Goal: Task Accomplishment & Management: Use online tool/utility

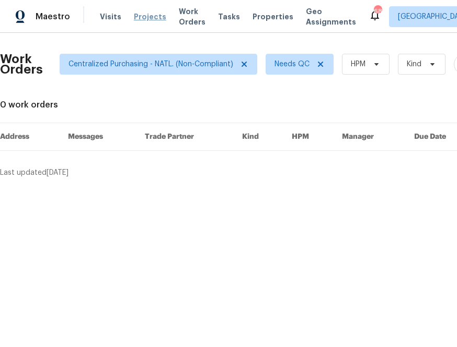
click at [144, 15] on span "Projects" at bounding box center [150, 16] width 32 height 10
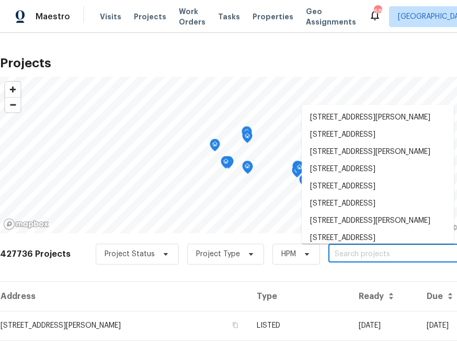
click at [340, 250] on input "text" at bounding box center [388, 255] width 120 height 16
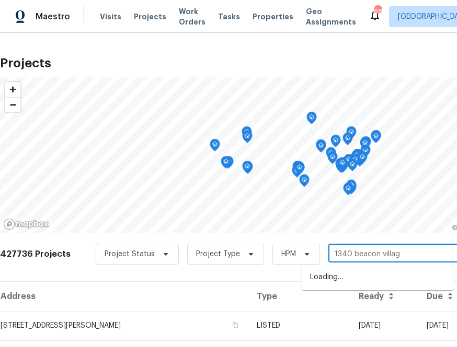
type input "1340 [GEOGRAPHIC_DATA]"
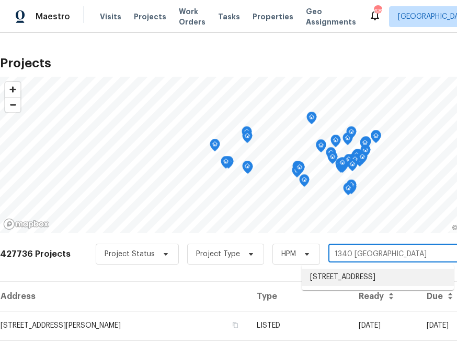
click at [342, 276] on li "[STREET_ADDRESS]" at bounding box center [377, 277] width 152 height 17
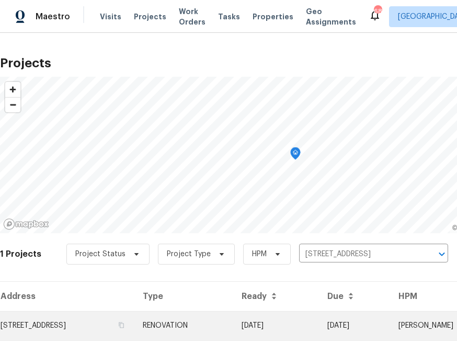
click at [134, 324] on td "[STREET_ADDRESS]" at bounding box center [67, 325] width 134 height 29
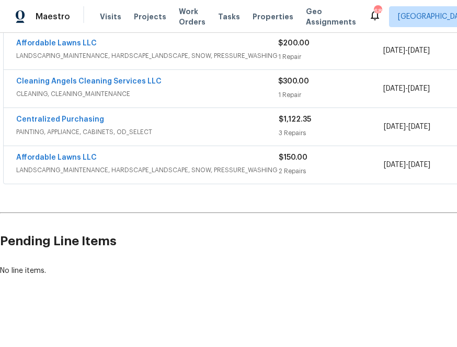
scroll to position [316, 134]
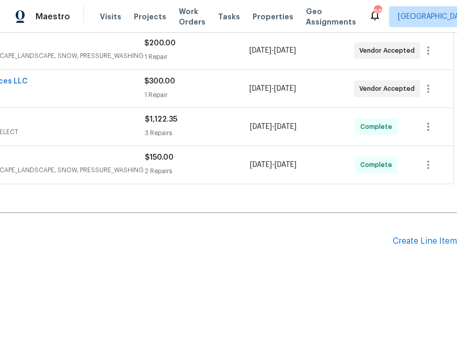
click at [413, 233] on div "Pending Line Items Create Line Item" at bounding box center [161, 241] width 590 height 49
click at [414, 239] on div "Create Line Item" at bounding box center [424, 242] width 64 height 10
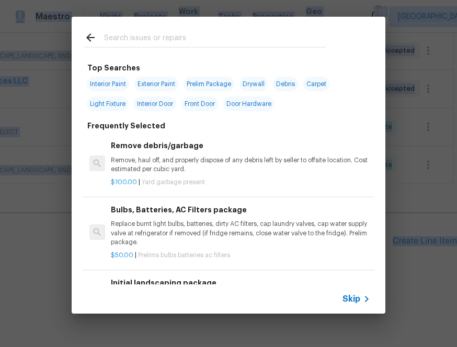
click at [411, 239] on div "Top Searches Interior Paint Exterior Paint Prelim Package Drywall Debris Carpet…" at bounding box center [228, 165] width 457 height 331
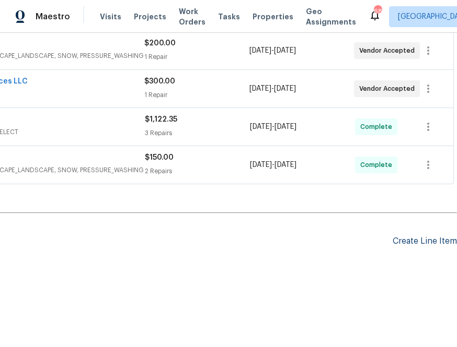
click at [425, 241] on div "Create Line Item" at bounding box center [424, 242] width 64 height 10
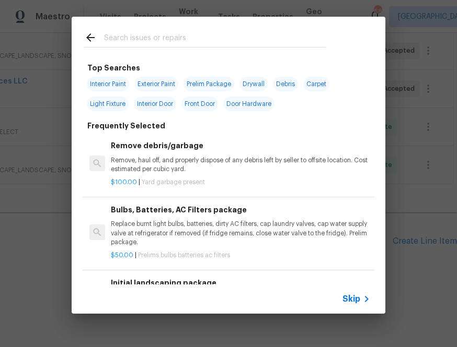
click at [180, 41] on input "text" at bounding box center [215, 39] width 222 height 16
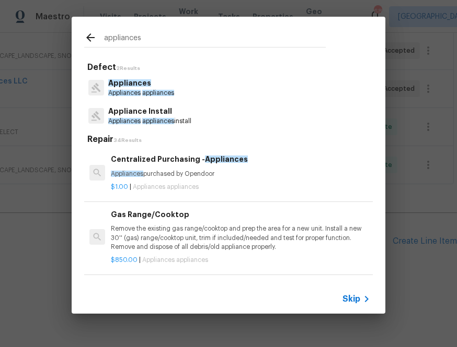
type input "appliances"
click at [125, 158] on h6 "Centralized Purchasing - Appliances" at bounding box center [240, 159] width 259 height 11
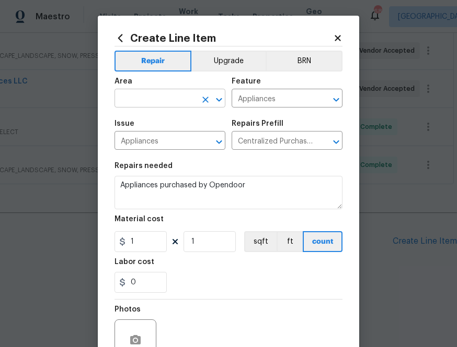
click at [164, 91] on input "text" at bounding box center [154, 99] width 81 height 16
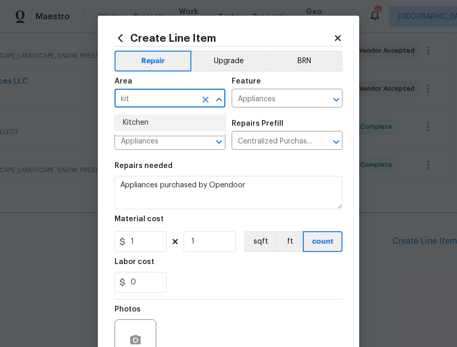
click at [160, 118] on li "Kitchen" at bounding box center [169, 122] width 111 height 17
type input "Kitchen"
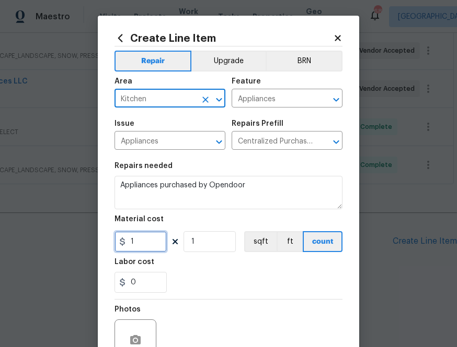
click at [150, 240] on input "1" at bounding box center [140, 241] width 52 height 21
paste input "2488.6"
type input "2488.61"
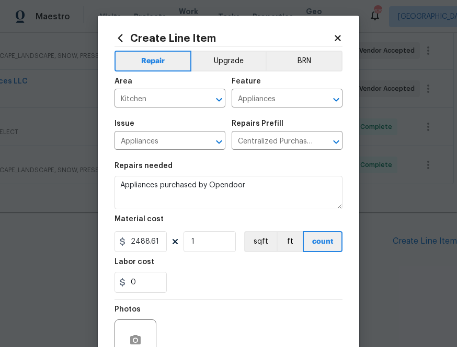
click at [199, 264] on div "Labor cost" at bounding box center [228, 266] width 228 height 14
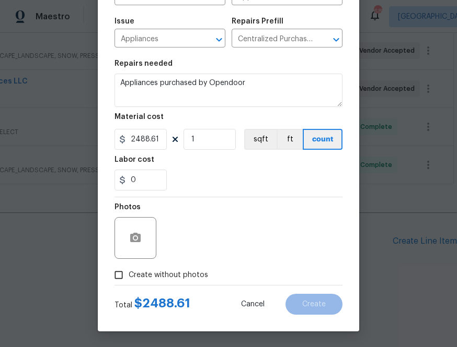
scroll to position [0, 0]
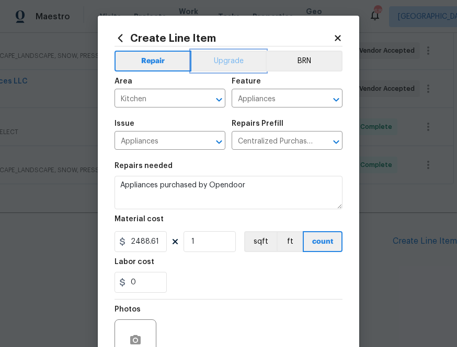
click at [225, 65] on button "Upgrade" at bounding box center [228, 61] width 75 height 21
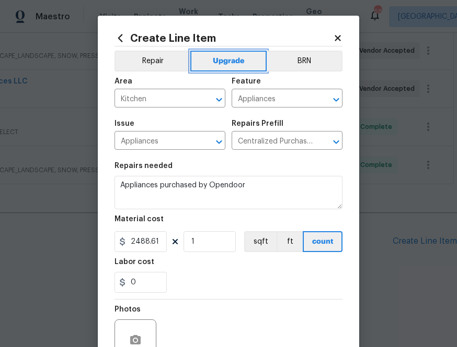
scroll to position [103, 0]
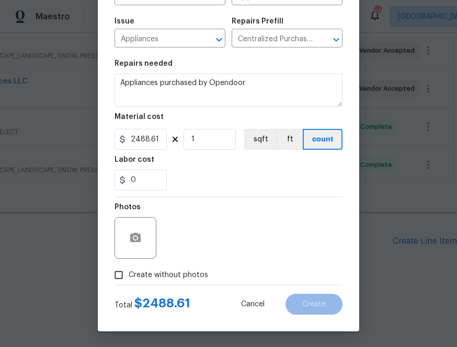
click at [177, 274] on span "Create without photos" at bounding box center [168, 275] width 79 height 11
click at [129, 274] on input "Create without photos" at bounding box center [119, 275] width 20 height 20
checkbox input "true"
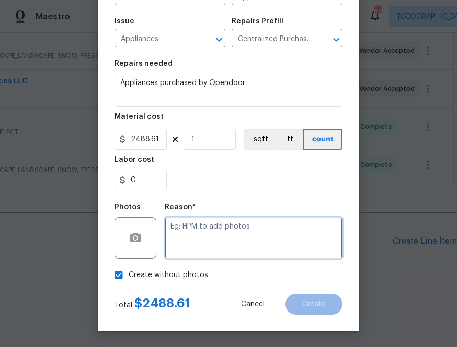
click at [207, 223] on textarea at bounding box center [254, 238] width 178 height 42
type textarea "na"
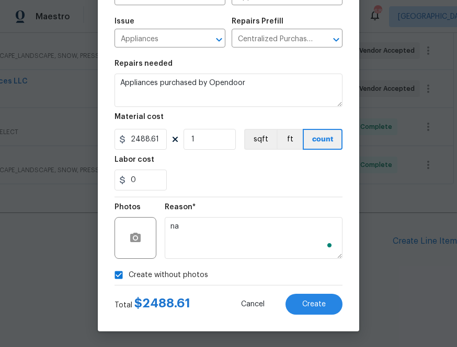
click at [310, 315] on div "Create Line Item Repair Upgrade BRN Area Kitchen ​ Feature Appliances ​ Issue A…" at bounding box center [228, 122] width 261 height 418
click at [309, 309] on button "Create" at bounding box center [313, 304] width 57 height 21
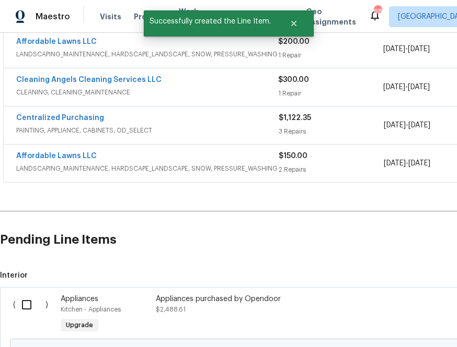
scroll to position [435, 0]
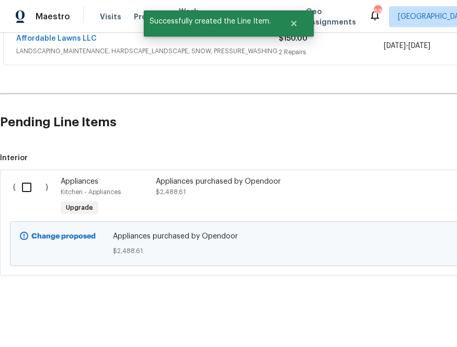
click at [30, 188] on input "checkbox" at bounding box center [31, 188] width 30 height 22
checkbox input "true"
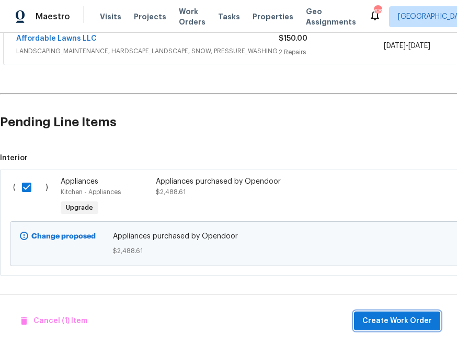
click at [368, 322] on span "Create Work Order" at bounding box center [396, 321] width 69 height 13
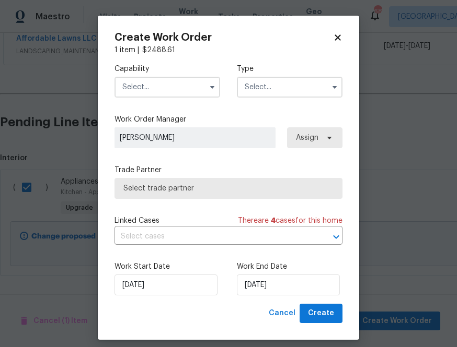
click at [184, 87] on input "text" at bounding box center [167, 87] width 106 height 21
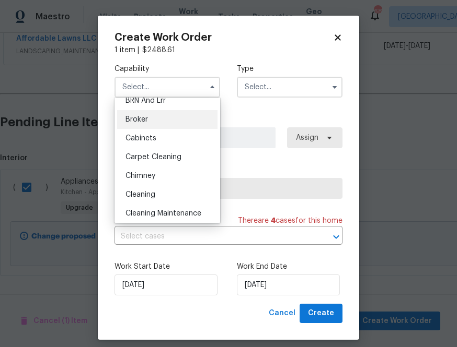
scroll to position [0, 0]
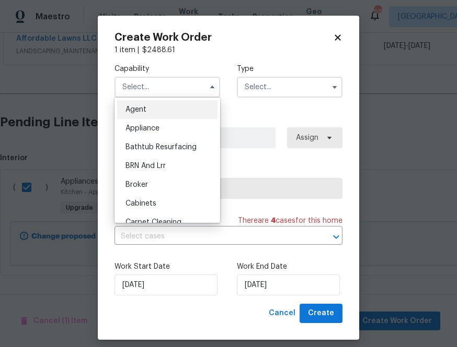
click at [169, 134] on div "Appliance" at bounding box center [167, 128] width 100 height 19
type input "Appliance"
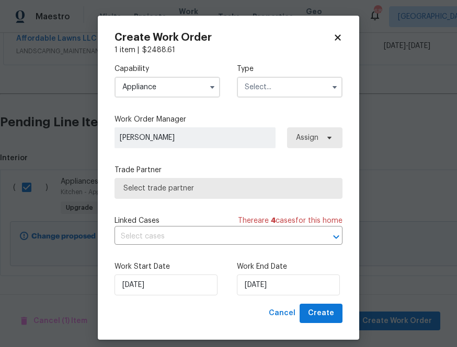
click at [266, 83] on input "text" at bounding box center [290, 87] width 106 height 21
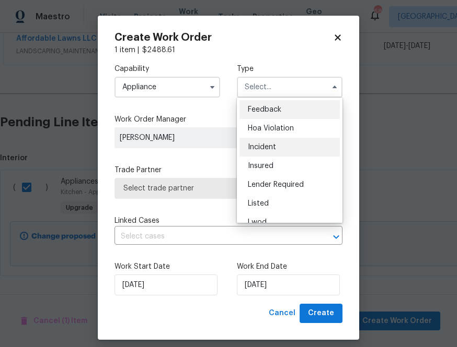
scroll to position [124, 0]
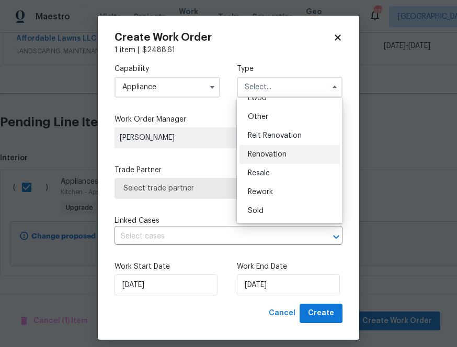
click at [261, 154] on span "Renovation" at bounding box center [267, 154] width 39 height 7
type input "Renovation"
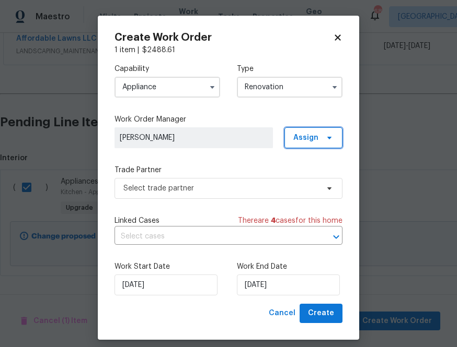
click at [304, 139] on span "Assign" at bounding box center [305, 138] width 25 height 10
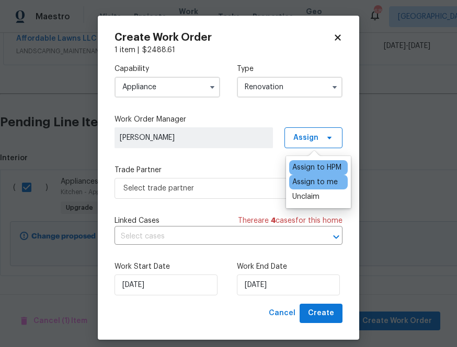
click at [310, 187] on div "Assign to me" at bounding box center [314, 182] width 45 height 10
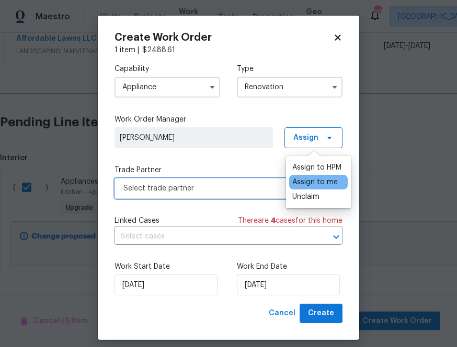
click at [261, 182] on span "Select trade partner" at bounding box center [228, 188] width 228 height 21
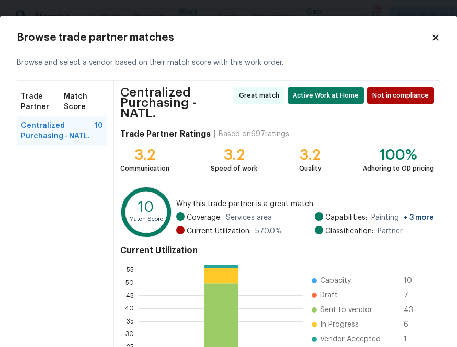
scroll to position [116, 0]
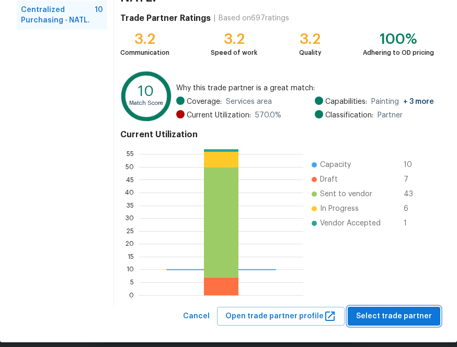
click at [430, 310] on span "Select trade partner" at bounding box center [394, 316] width 76 height 13
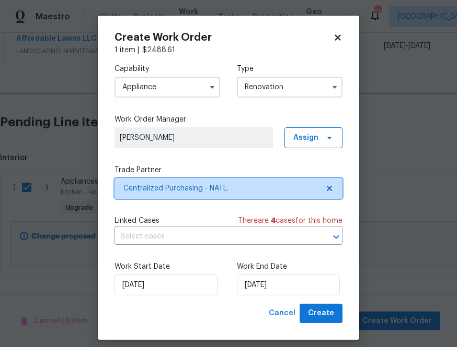
scroll to position [0, 0]
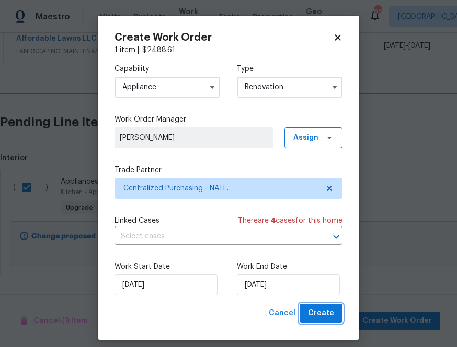
click at [326, 307] on button "Create" at bounding box center [320, 313] width 43 height 19
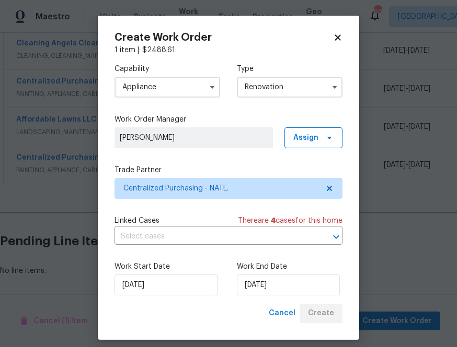
scroll to position [354, 0]
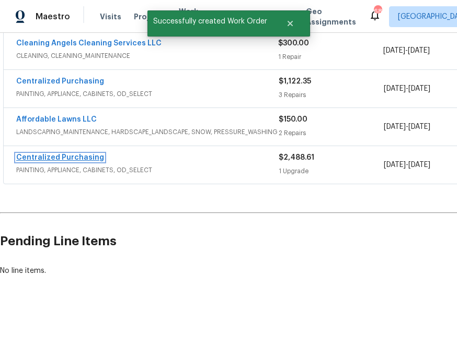
click at [94, 155] on link "Centralized Purchasing" at bounding box center [60, 157] width 88 height 7
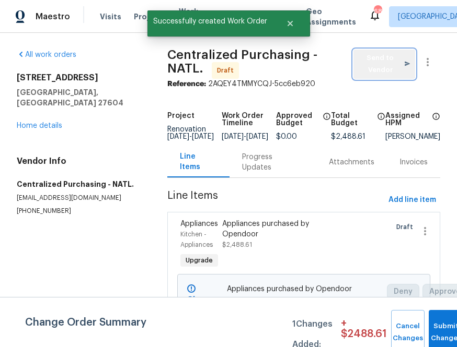
click at [359, 50] on button "Send to Vendor" at bounding box center [384, 64] width 62 height 29
